Goal: Navigation & Orientation: Find specific page/section

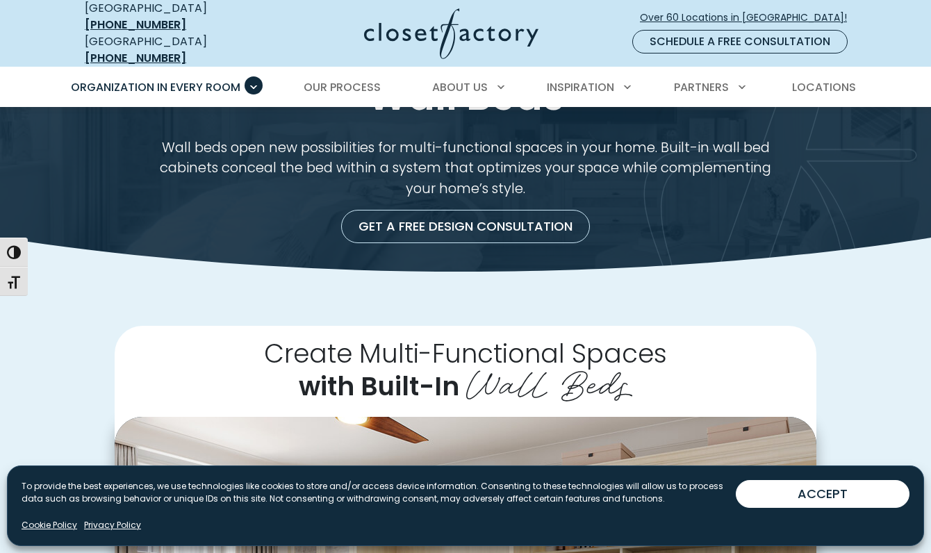
scroll to position [112, 0]
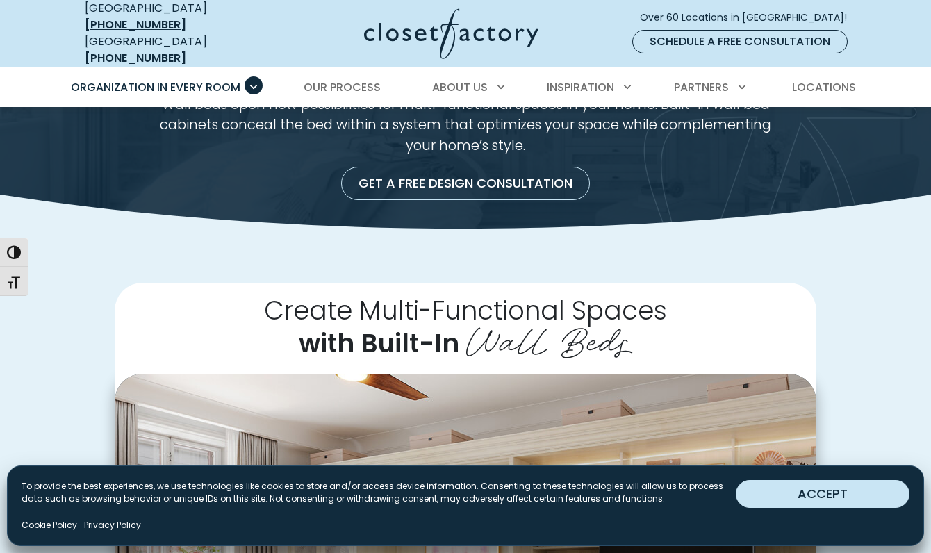
click at [822, 491] on button "ACCEPT" at bounding box center [823, 494] width 174 height 28
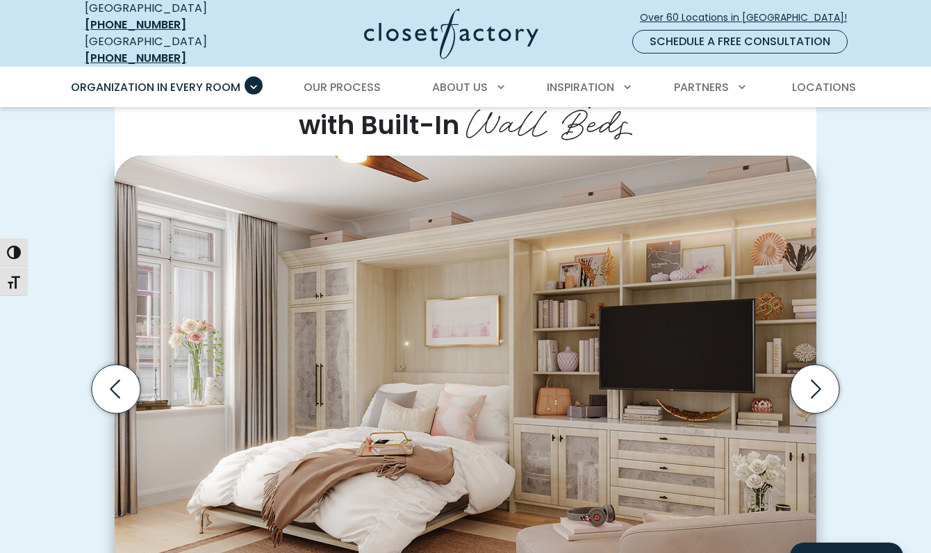
scroll to position [332, 0]
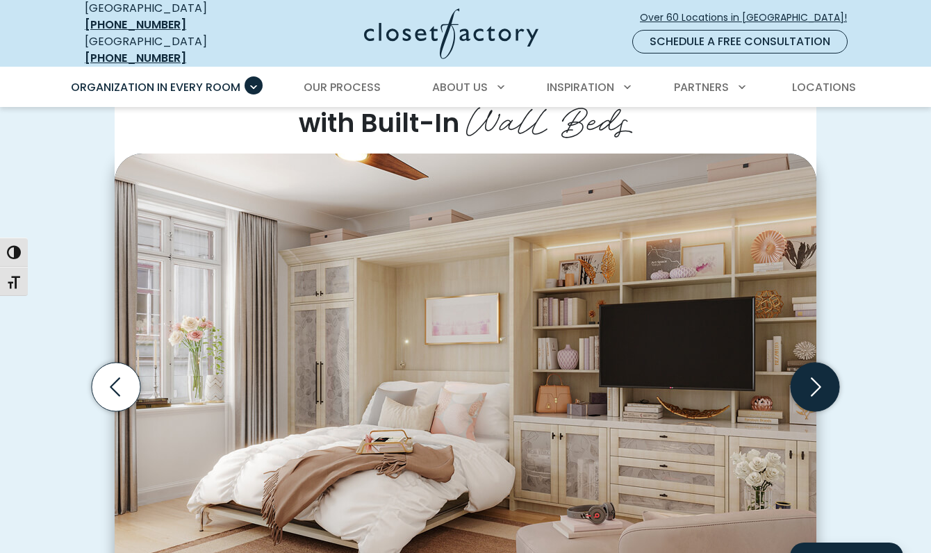
click at [816, 375] on icon "Next slide" at bounding box center [815, 386] width 49 height 49
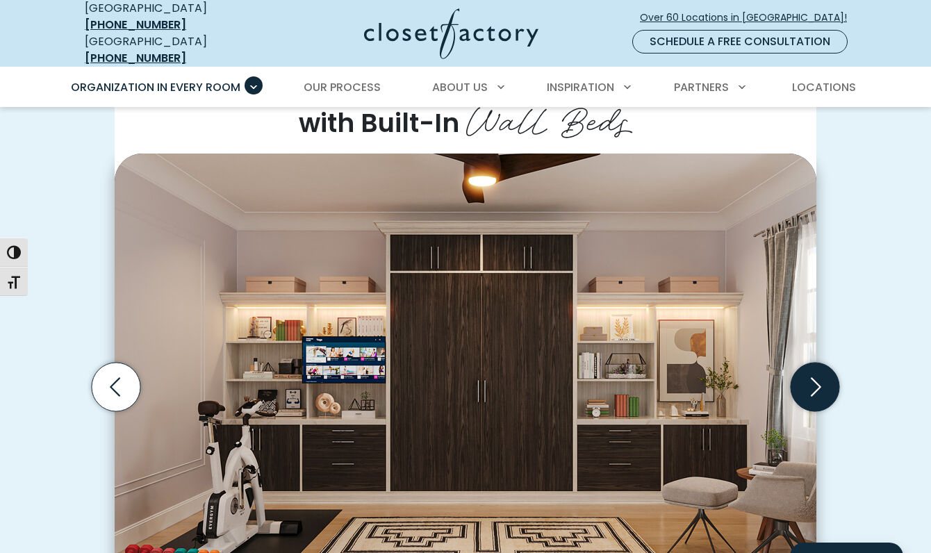
click at [817, 377] on icon "Next slide" at bounding box center [816, 386] width 10 height 19
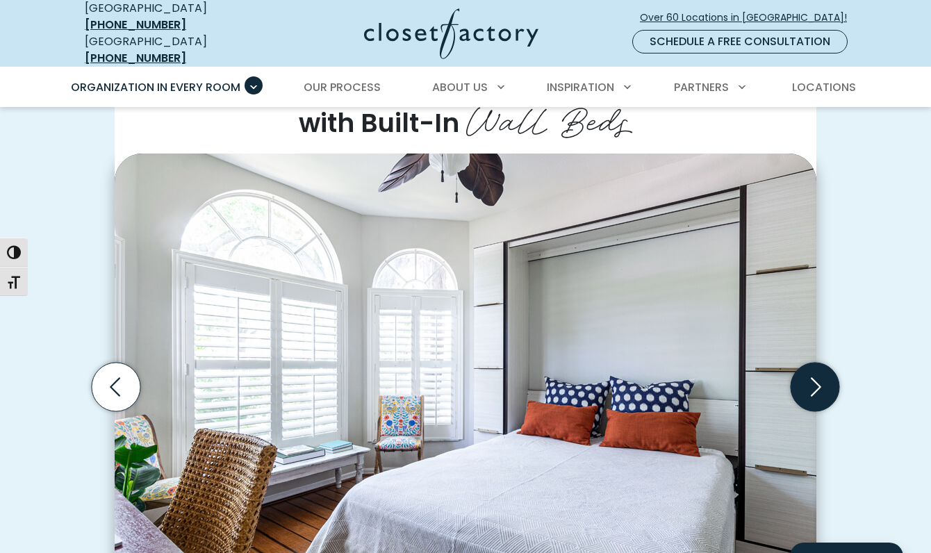
click at [817, 377] on icon "Next slide" at bounding box center [816, 386] width 10 height 19
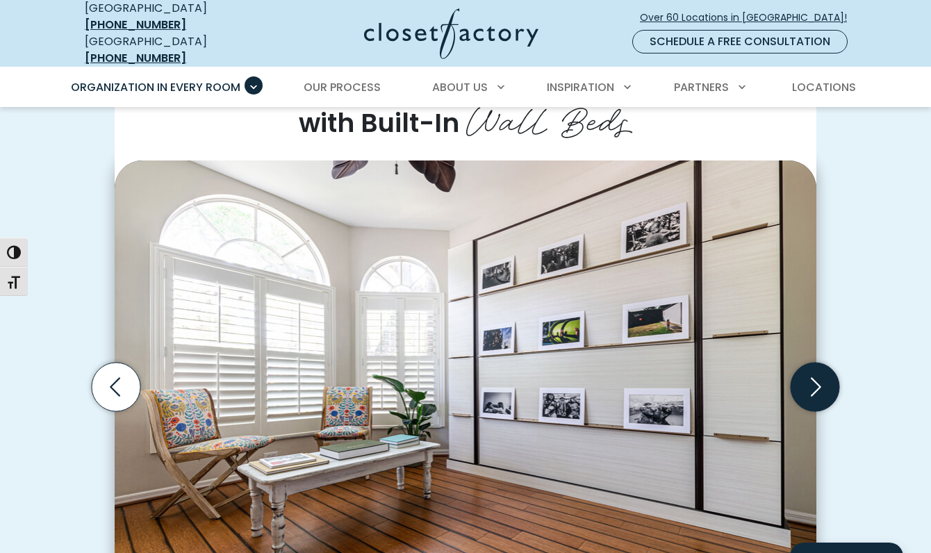
click at [817, 377] on icon "Next slide" at bounding box center [816, 386] width 10 height 19
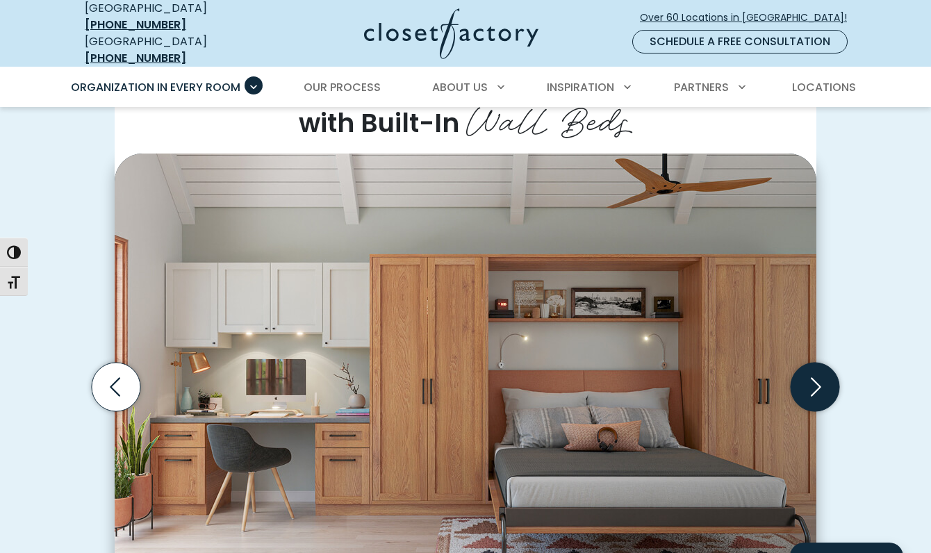
click at [821, 374] on icon "Next slide" at bounding box center [815, 386] width 49 height 49
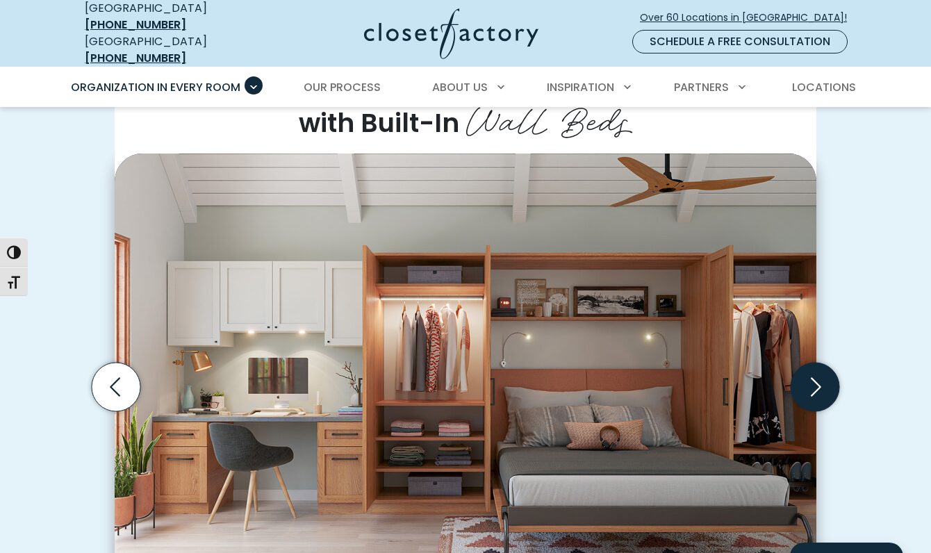
click at [821, 374] on icon "Next slide" at bounding box center [815, 386] width 49 height 49
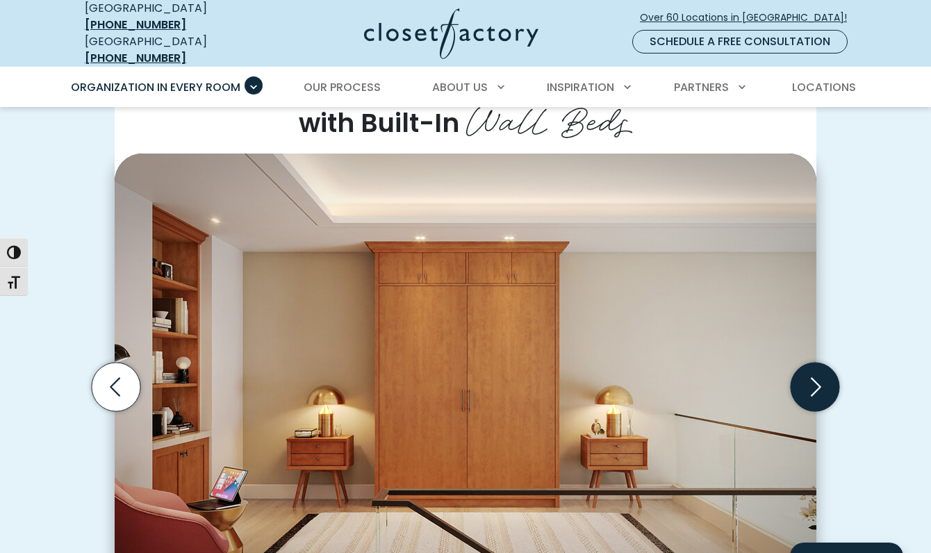
click at [821, 374] on icon "Next slide" at bounding box center [815, 386] width 49 height 49
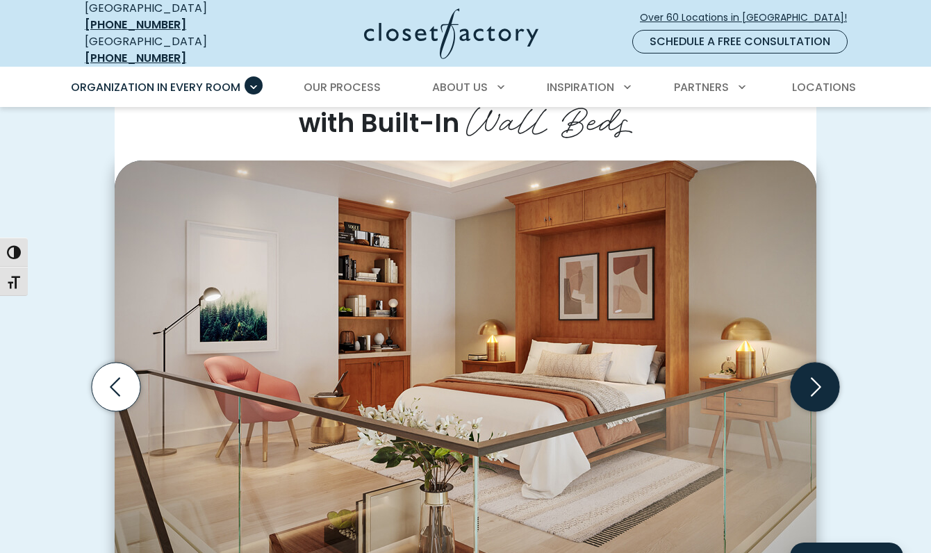
click at [820, 377] on icon "Next slide" at bounding box center [816, 386] width 10 height 19
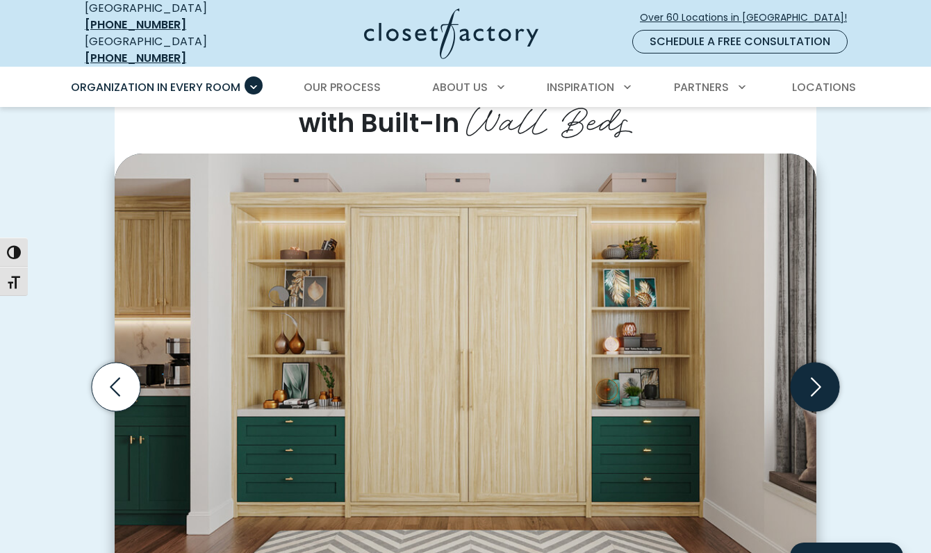
click at [816, 375] on icon "Next slide" at bounding box center [815, 386] width 49 height 49
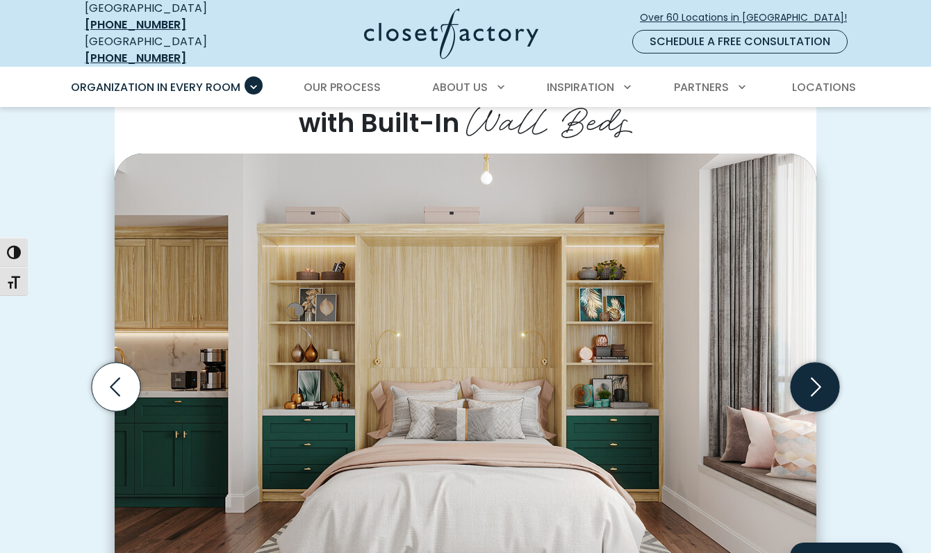
click at [816, 375] on icon "Next slide" at bounding box center [815, 386] width 49 height 49
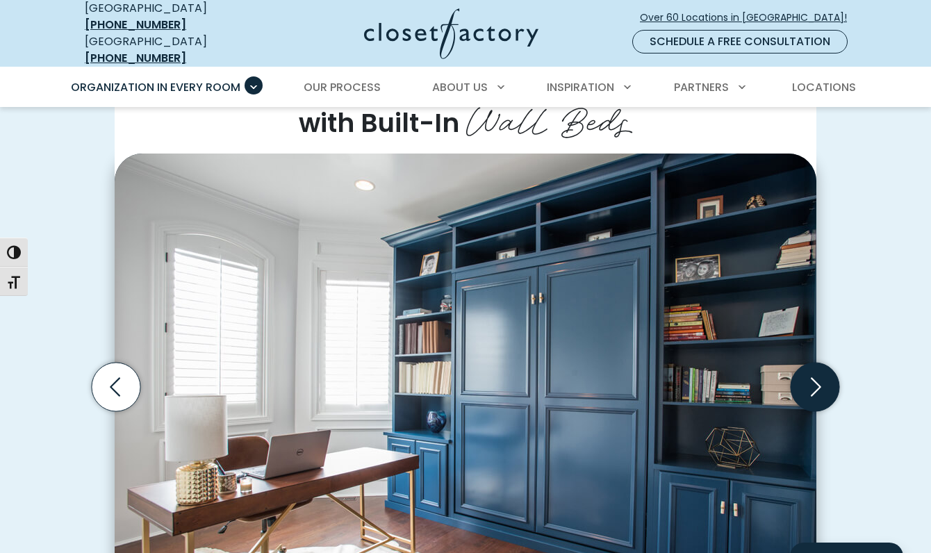
click at [816, 375] on icon "Next slide" at bounding box center [815, 386] width 49 height 49
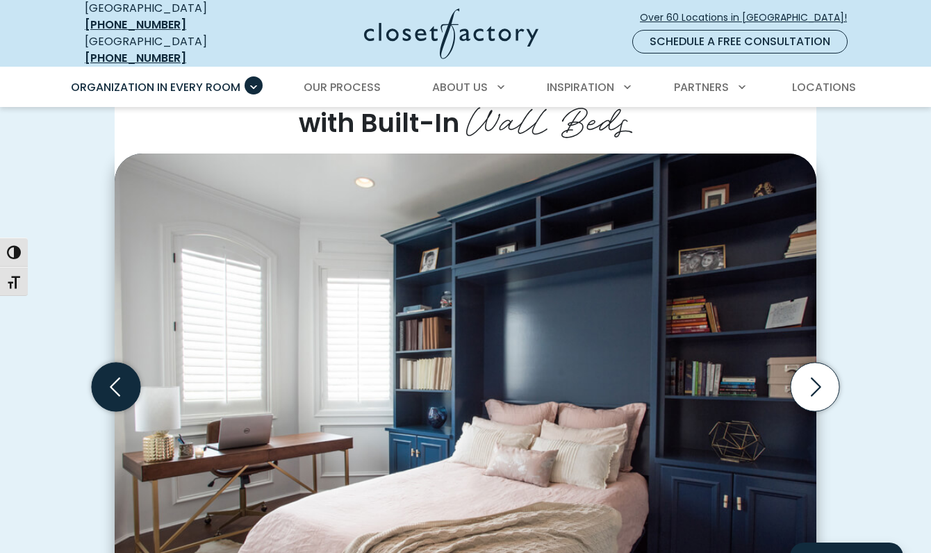
click at [109, 374] on icon "Previous slide" at bounding box center [116, 386] width 49 height 49
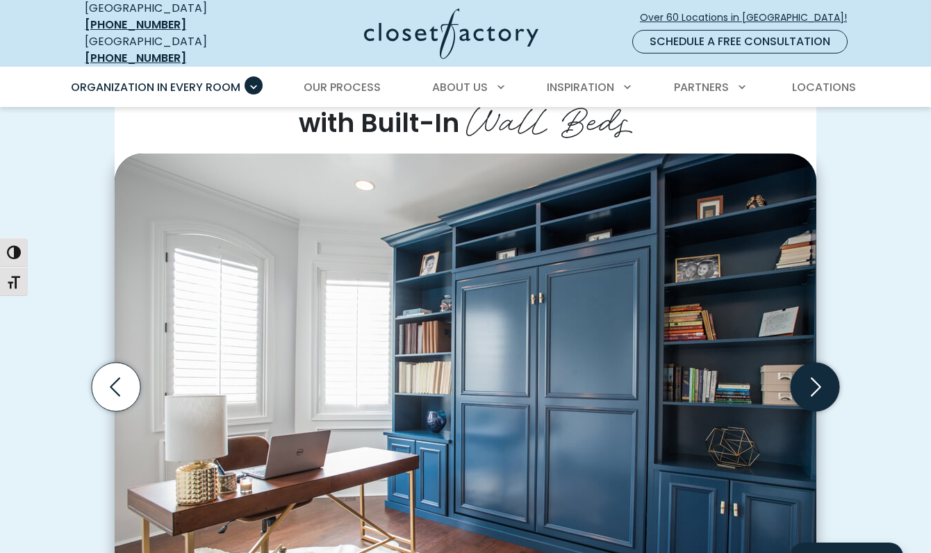
click at [818, 377] on icon "Next slide" at bounding box center [816, 386] width 10 height 19
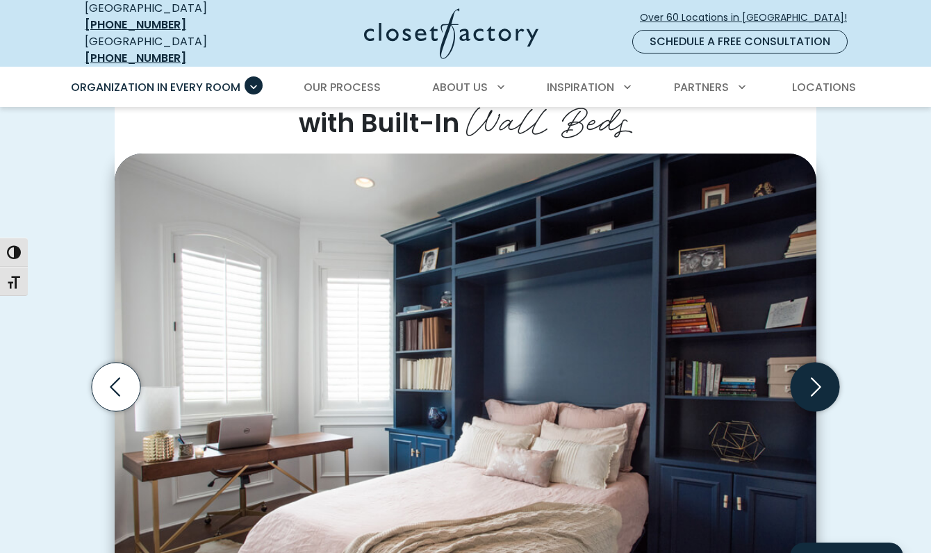
click at [818, 377] on icon "Next slide" at bounding box center [816, 386] width 10 height 19
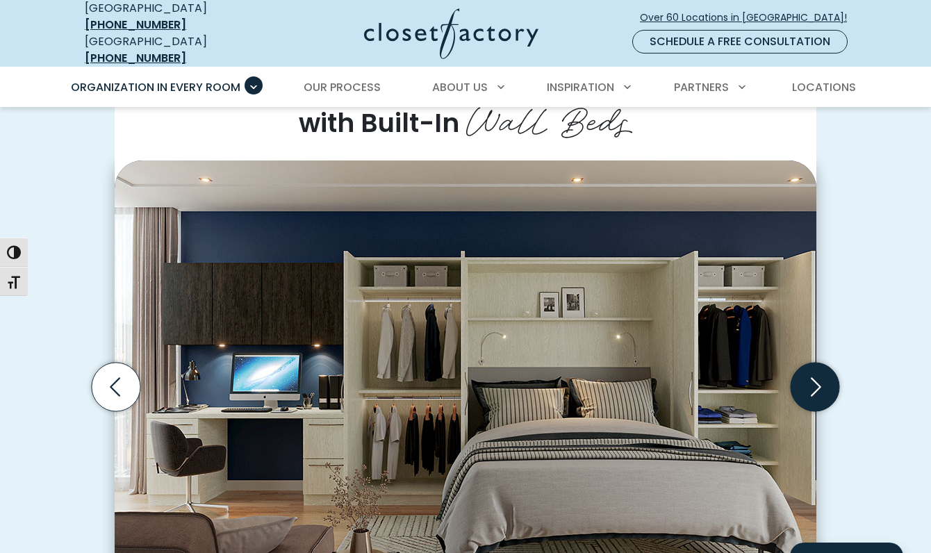
click at [818, 377] on icon "Next slide" at bounding box center [816, 386] width 10 height 19
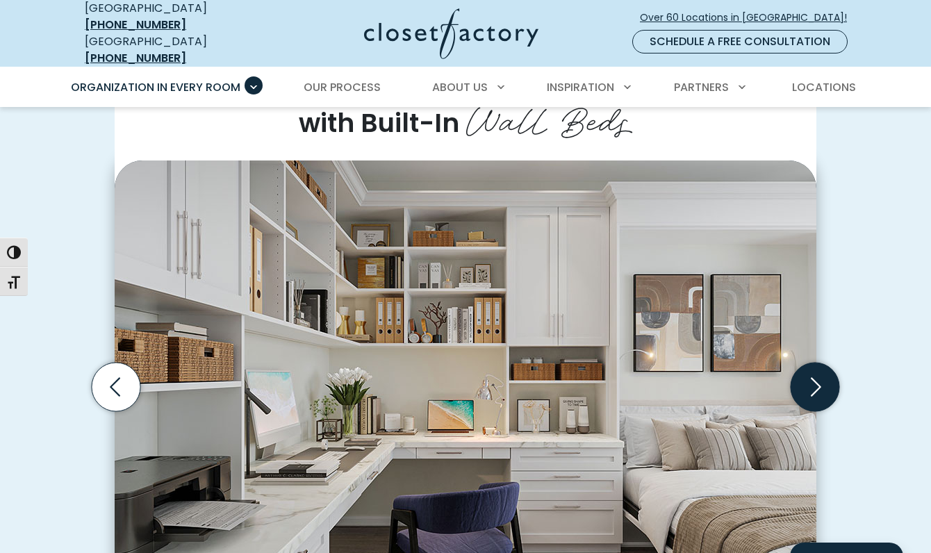
click at [818, 377] on icon "Next slide" at bounding box center [816, 386] width 10 height 19
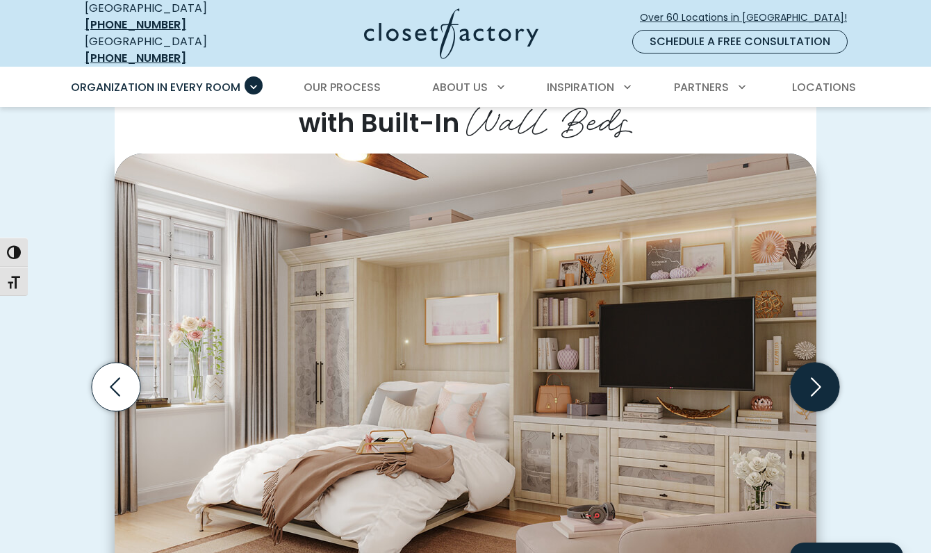
click at [823, 377] on icon "Next slide" at bounding box center [815, 386] width 49 height 49
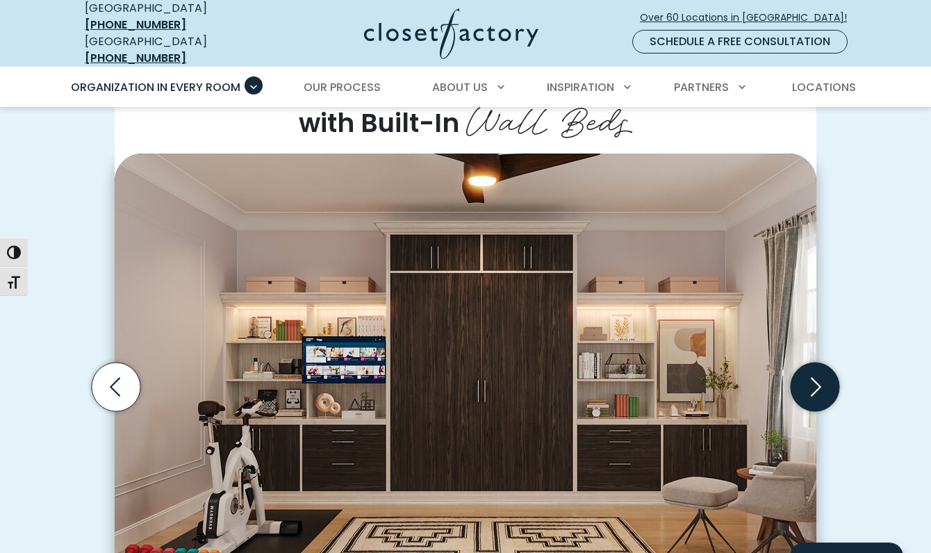
click at [823, 377] on icon "Next slide" at bounding box center [815, 386] width 49 height 49
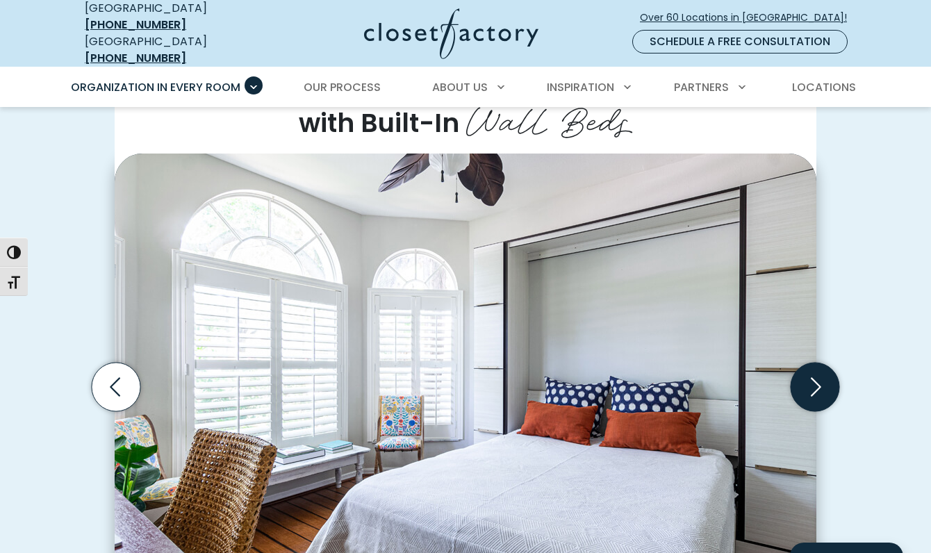
click at [823, 377] on icon "Next slide" at bounding box center [815, 386] width 49 height 49
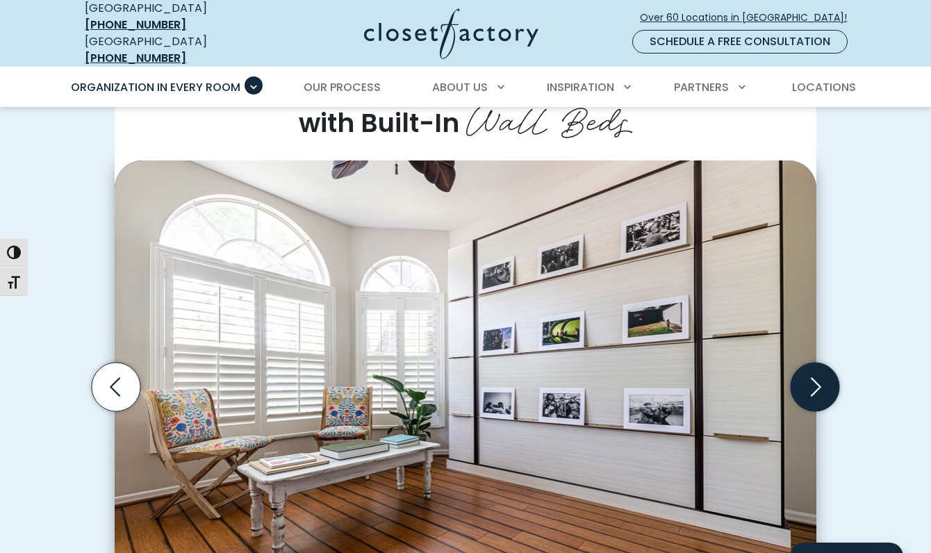
click at [823, 377] on icon "Next slide" at bounding box center [815, 386] width 49 height 49
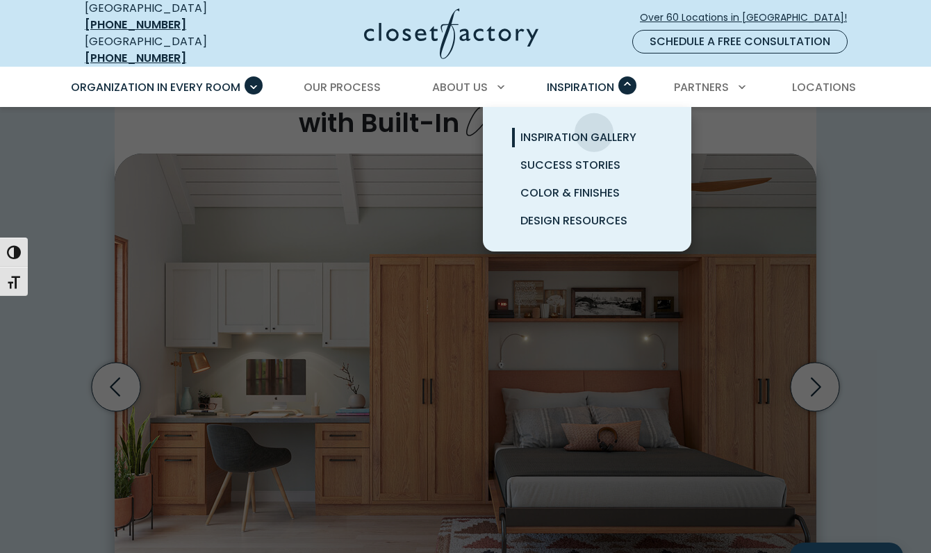
click at [594, 129] on span "Inspiration Gallery" at bounding box center [579, 137] width 116 height 16
